Goal: Find specific page/section: Find specific page/section

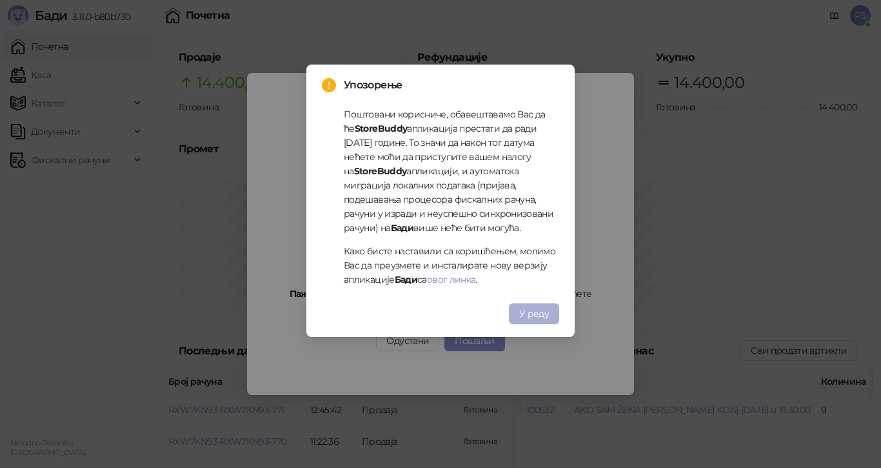
click at [544, 313] on span "У реду" at bounding box center [534, 314] width 30 height 12
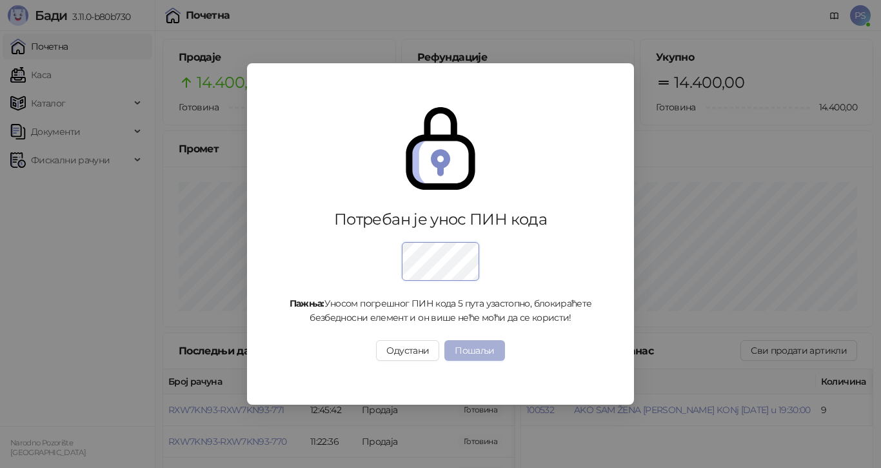
click at [482, 353] on button "Пошаљи" at bounding box center [474, 350] width 60 height 21
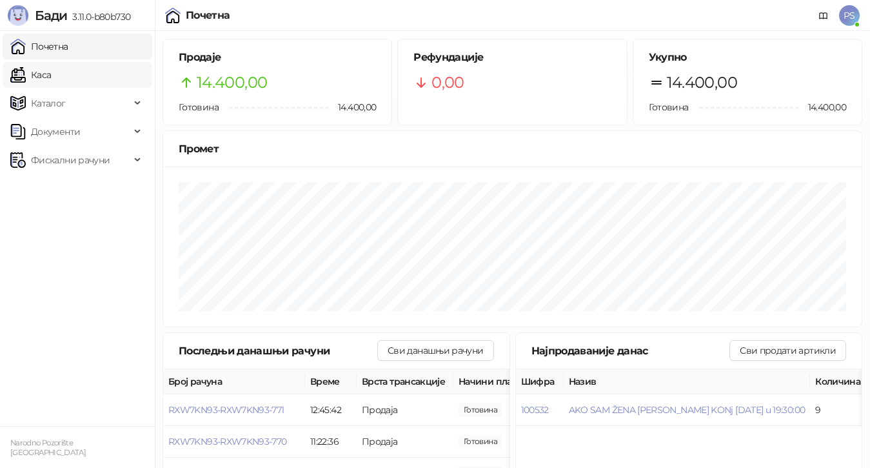
click at [51, 77] on link "Каса" at bounding box center [30, 75] width 41 height 26
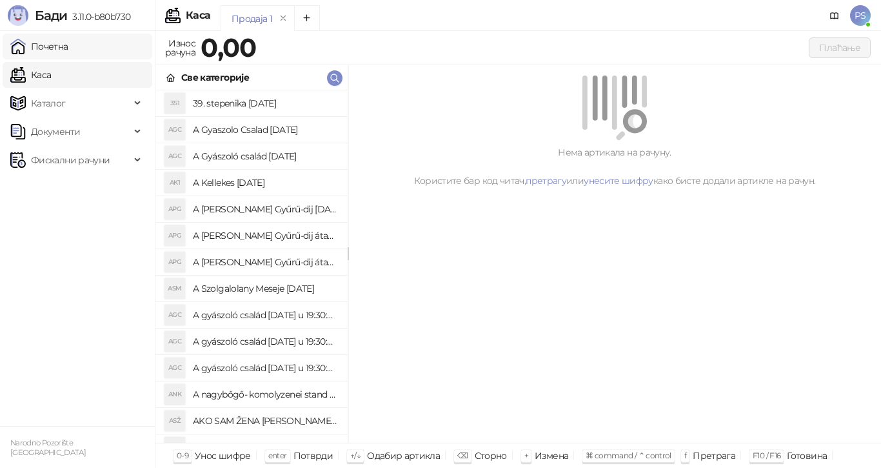
click at [53, 47] on link "Почетна" at bounding box center [39, 47] width 58 height 26
